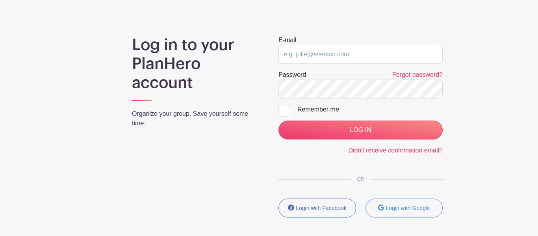
scroll to position [47, 0]
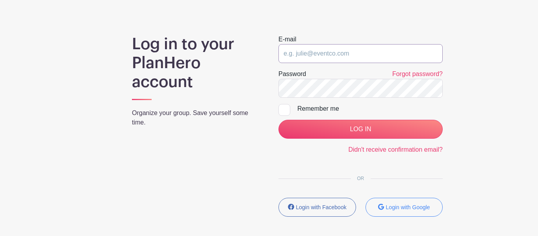
click at [331, 59] on input "email" at bounding box center [360, 53] width 164 height 19
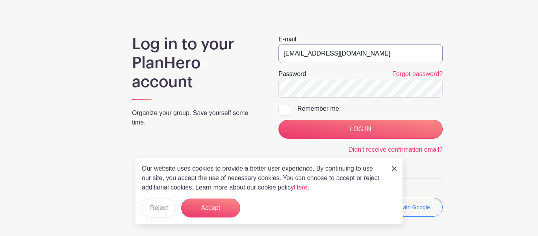
type input "alisonyochum@gmail.com"
click at [327, 110] on div "Remember me" at bounding box center [369, 108] width 145 height 9
click at [283, 109] on input "Remember me" at bounding box center [280, 106] width 5 height 5
checkbox input "true"
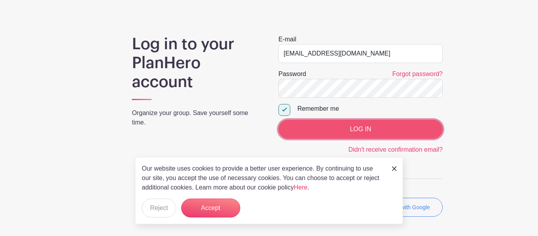
click at [331, 121] on input "LOG IN" at bounding box center [360, 129] width 164 height 19
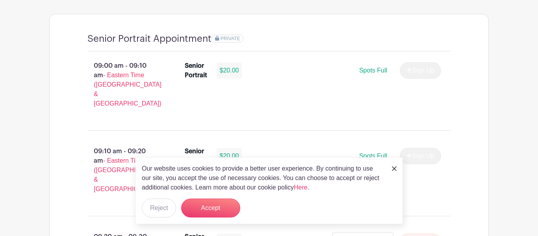
scroll to position [549, 0]
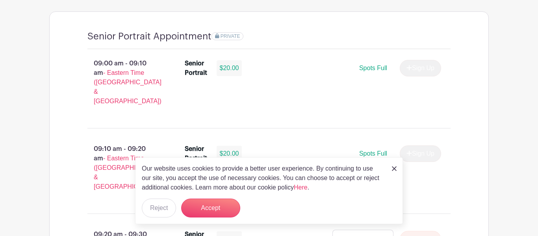
click at [394, 168] on img at bounding box center [394, 168] width 5 height 5
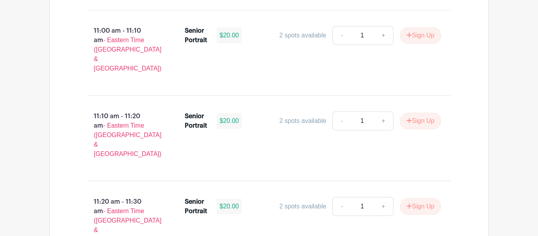
scroll to position [1604, 0]
